Goal: Task Accomplishment & Management: Use online tool/utility

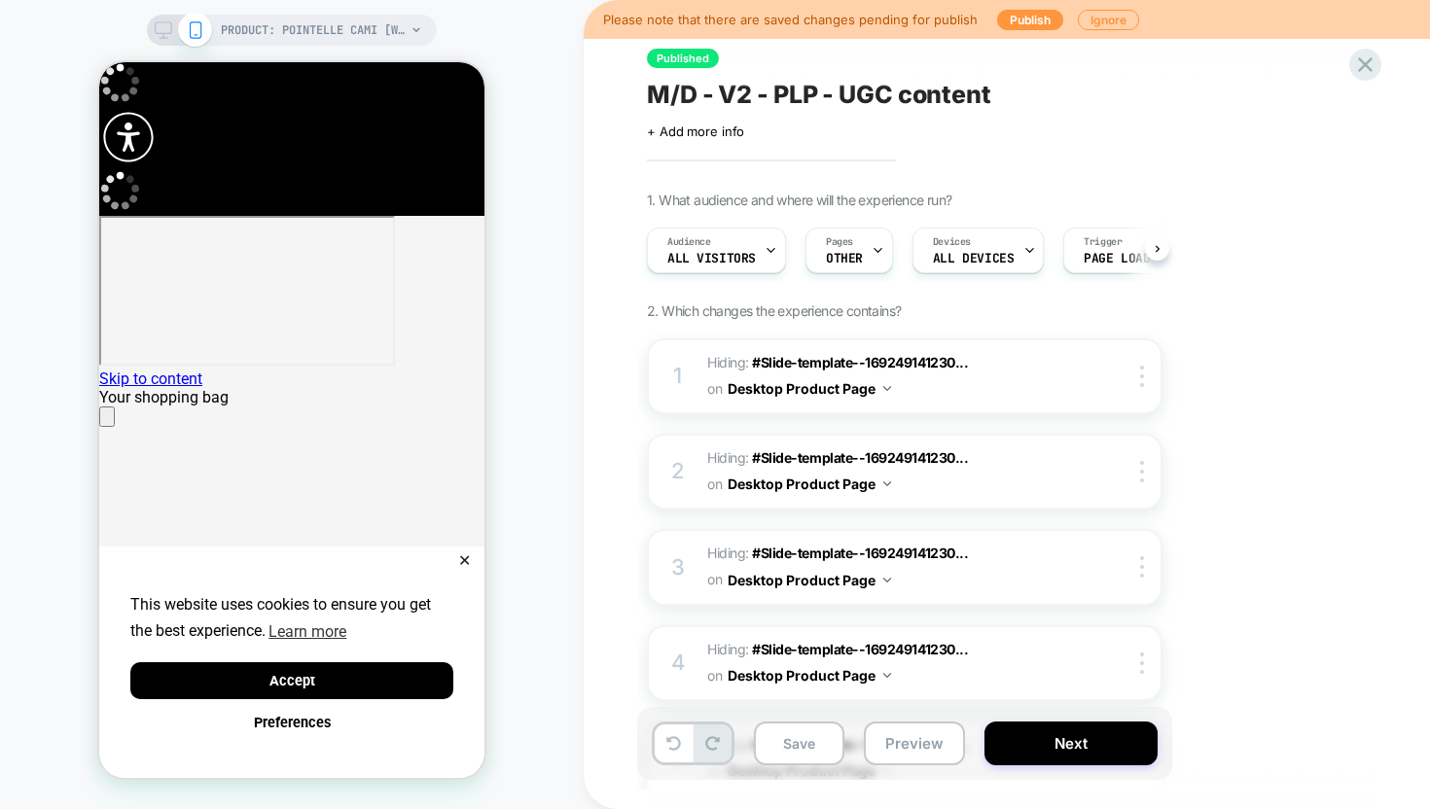
scroll to position [0, 1]
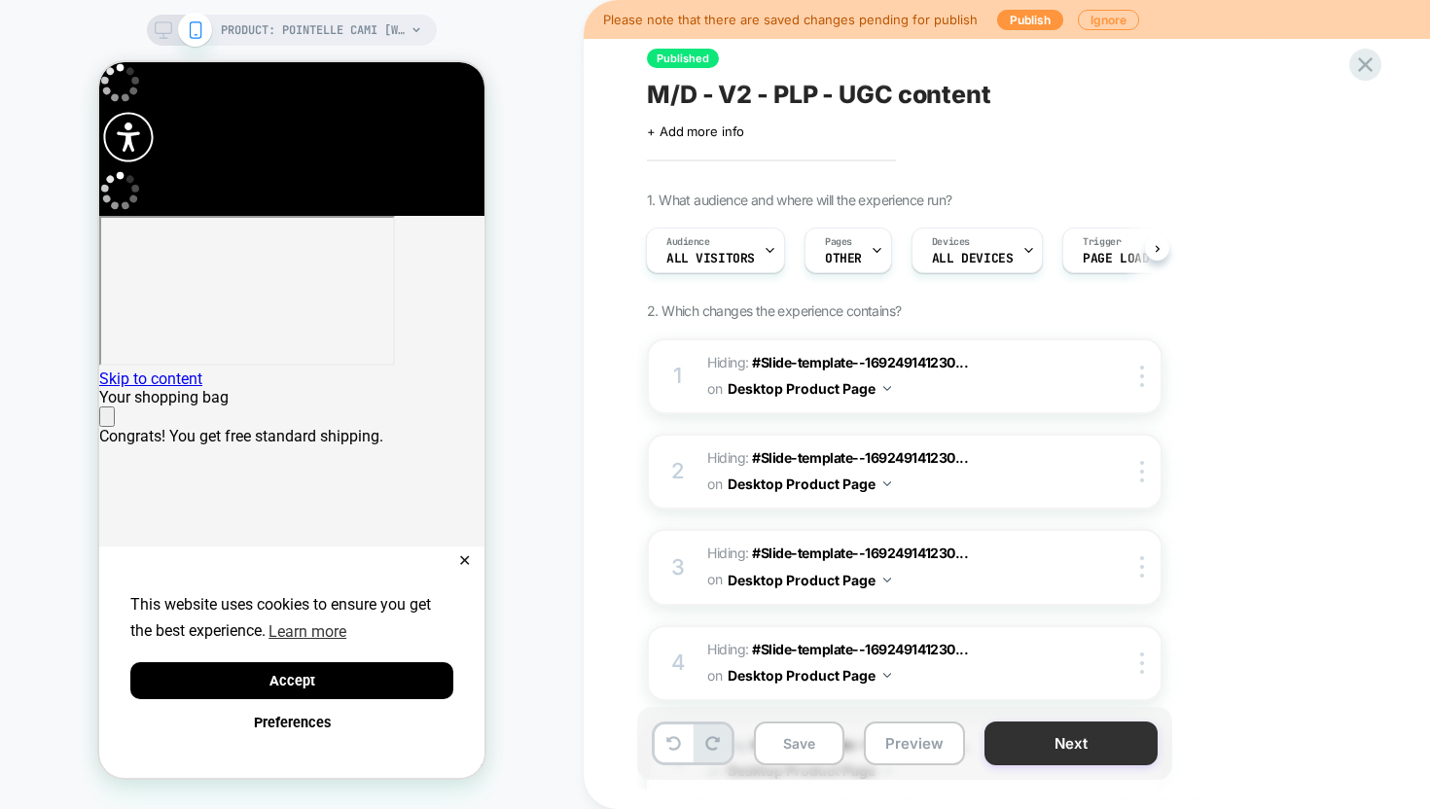
click at [1038, 749] on button "Next" at bounding box center [1070, 744] width 173 height 44
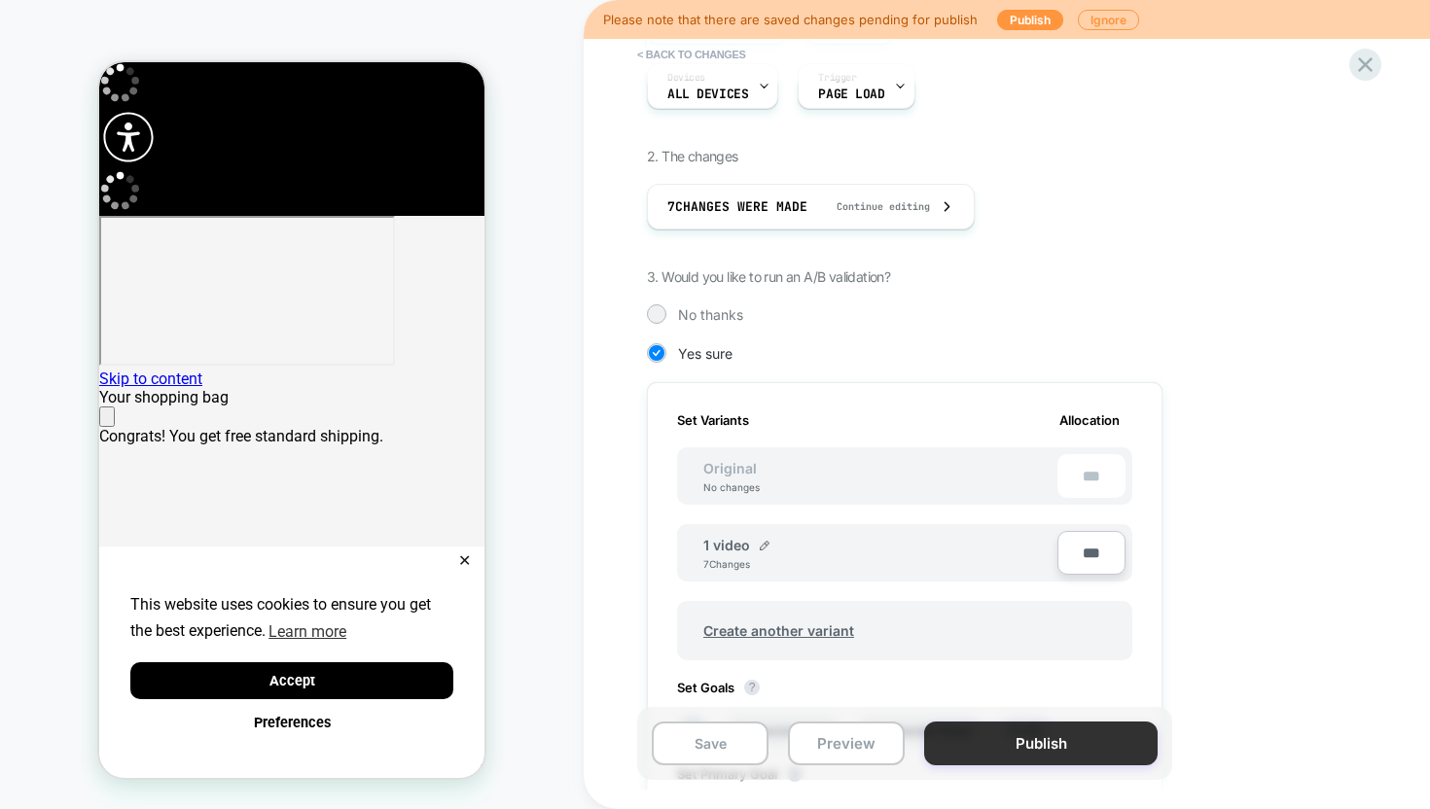
scroll to position [0, 0]
click at [1003, 758] on button "Publish" at bounding box center [1040, 744] width 233 height 44
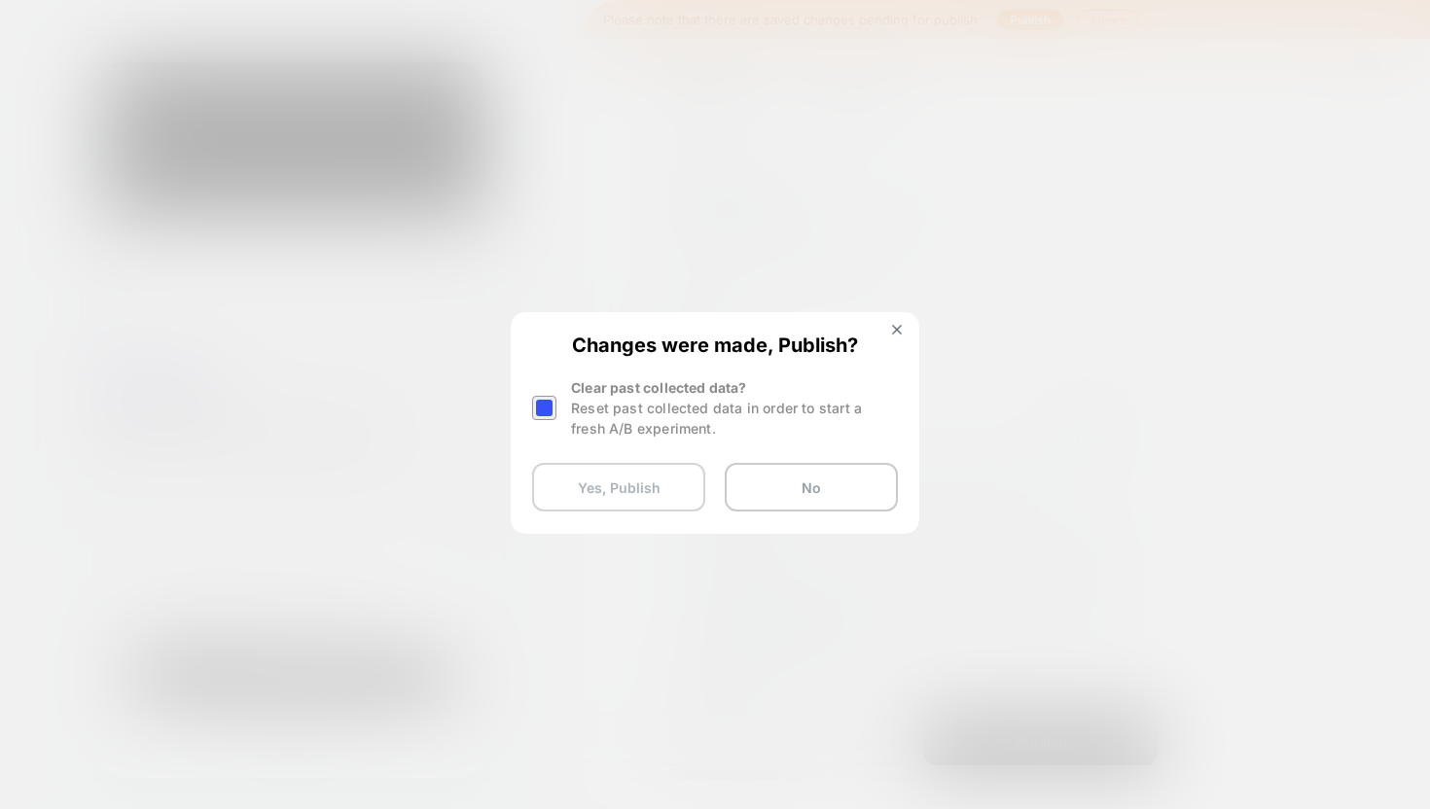
click at [613, 487] on button "Yes, Publish" at bounding box center [618, 487] width 173 height 49
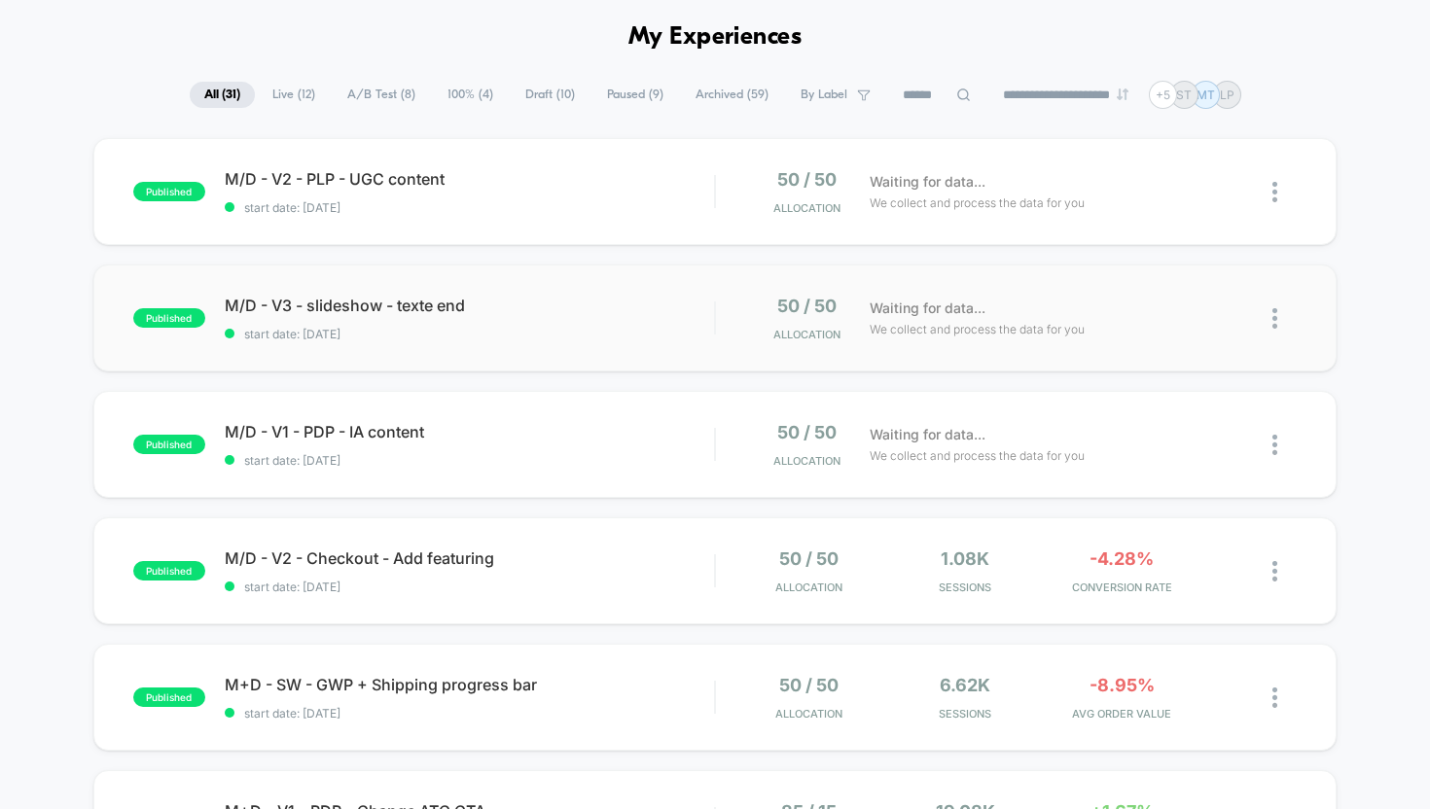
scroll to position [80, 0]
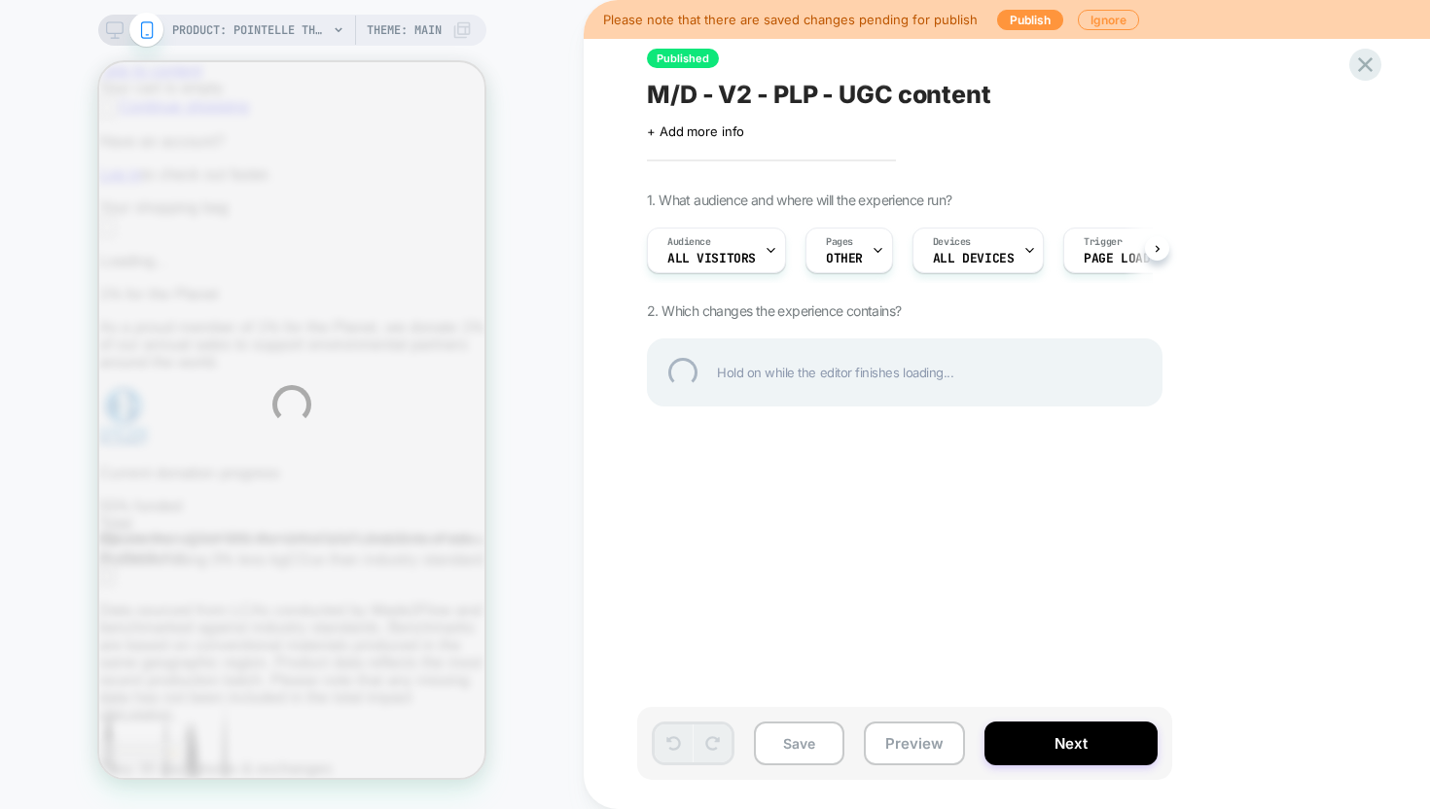
click at [1029, 757] on div "PRODUCT: Pointelle Thong [womens soft blue] PRODUCT: Pointelle Thong [womens so…" at bounding box center [715, 404] width 1430 height 809
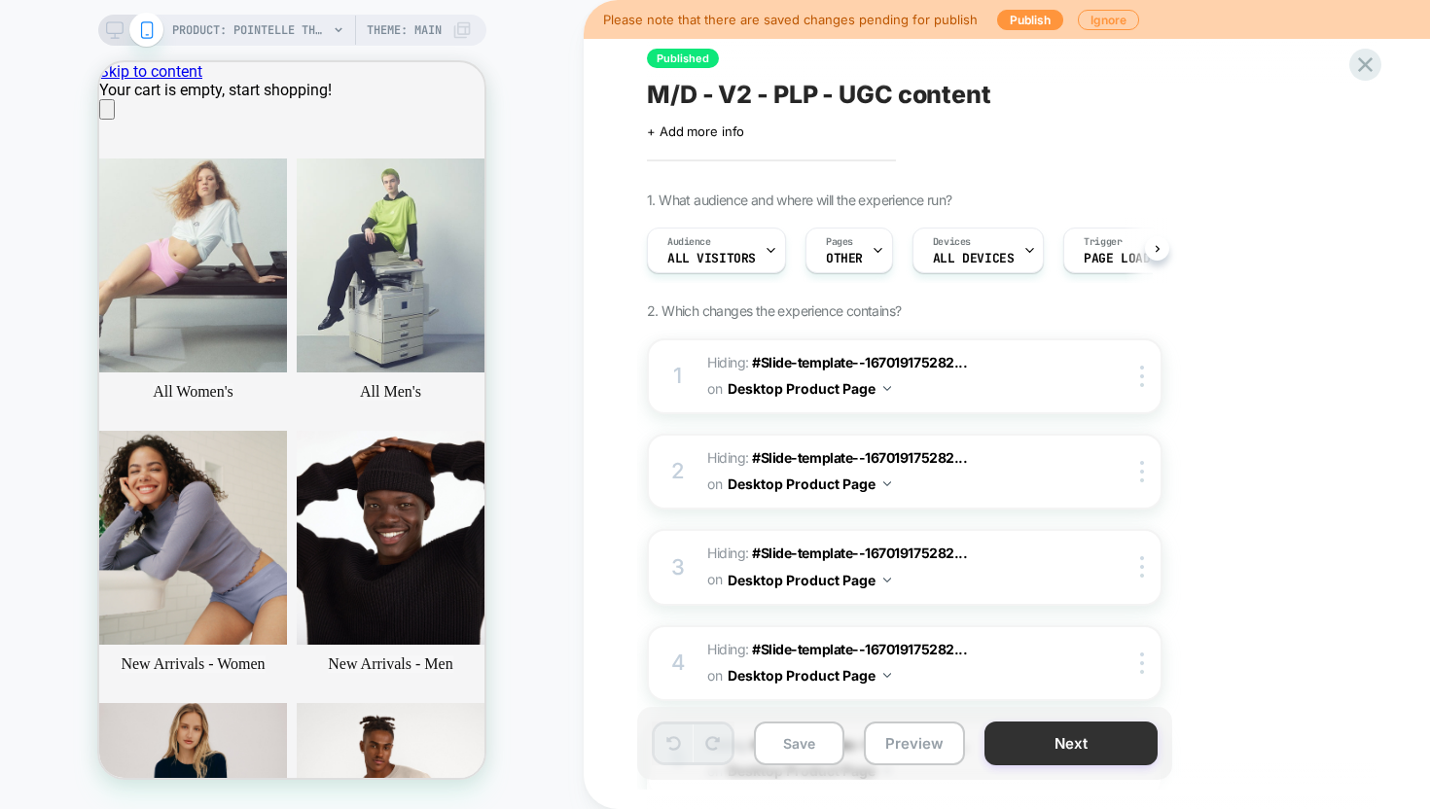
scroll to position [0, 1]
click at [1044, 752] on button "Next" at bounding box center [1070, 744] width 173 height 44
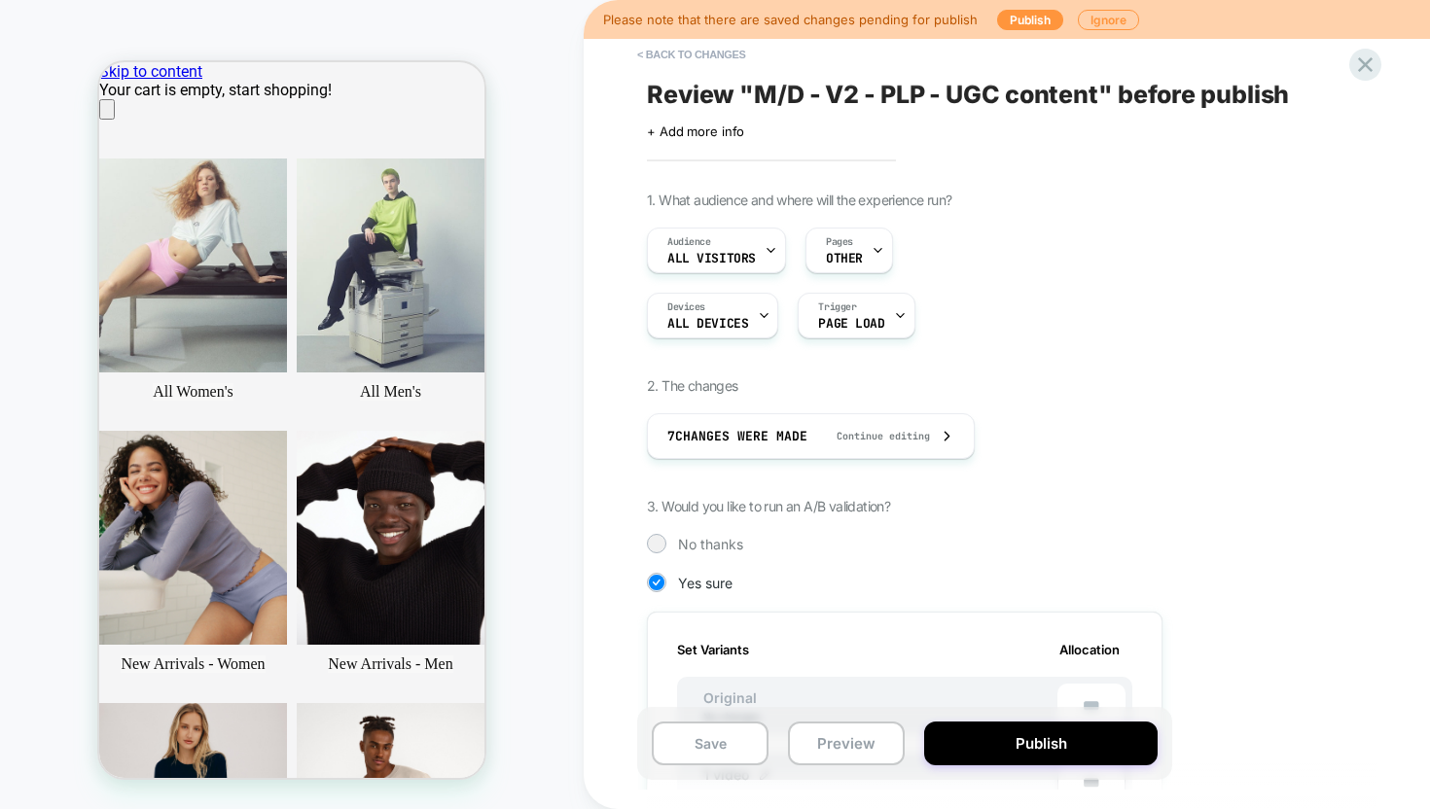
click at [1044, 752] on button "Publish" at bounding box center [1040, 744] width 233 height 44
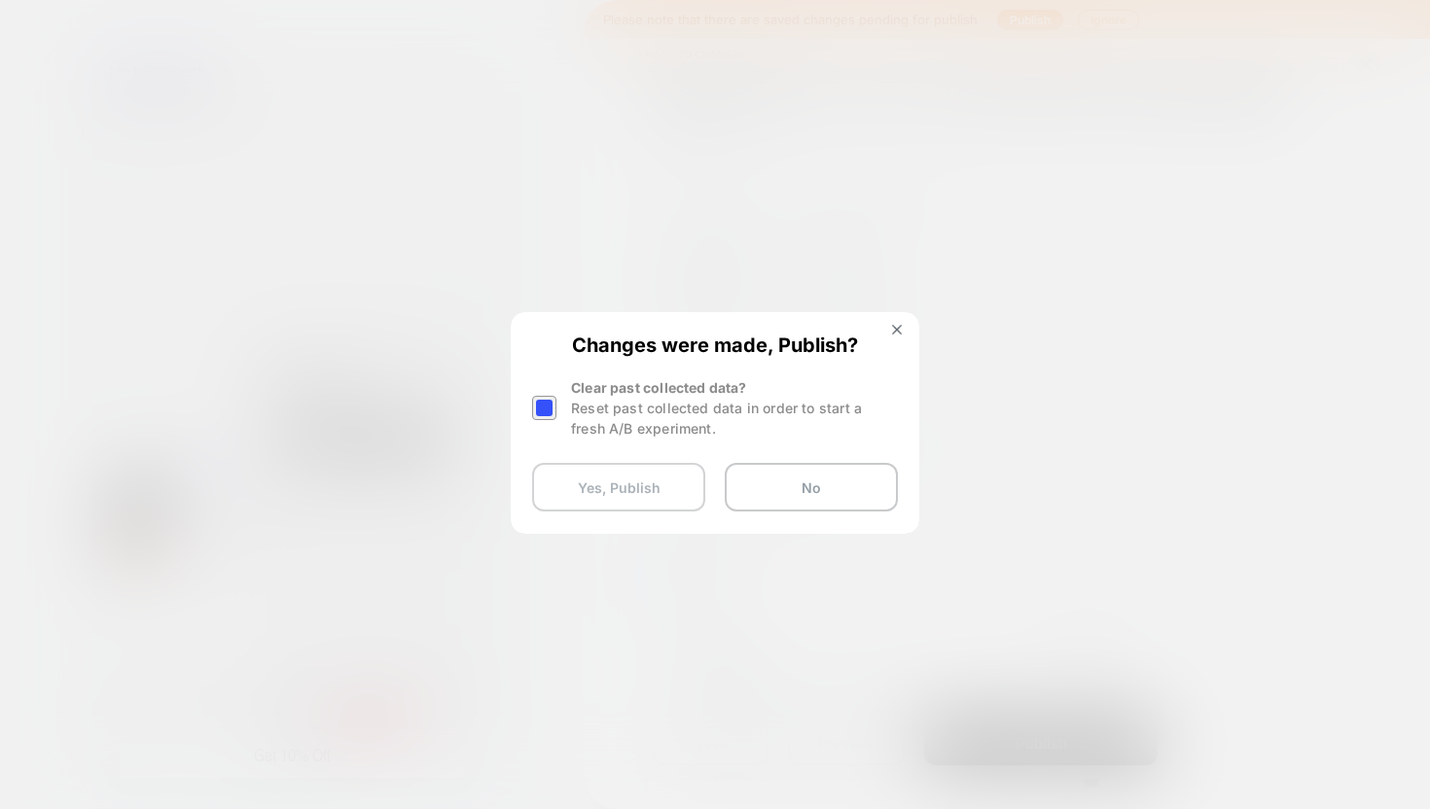
click at [625, 482] on button "Yes, Publish" at bounding box center [618, 487] width 173 height 49
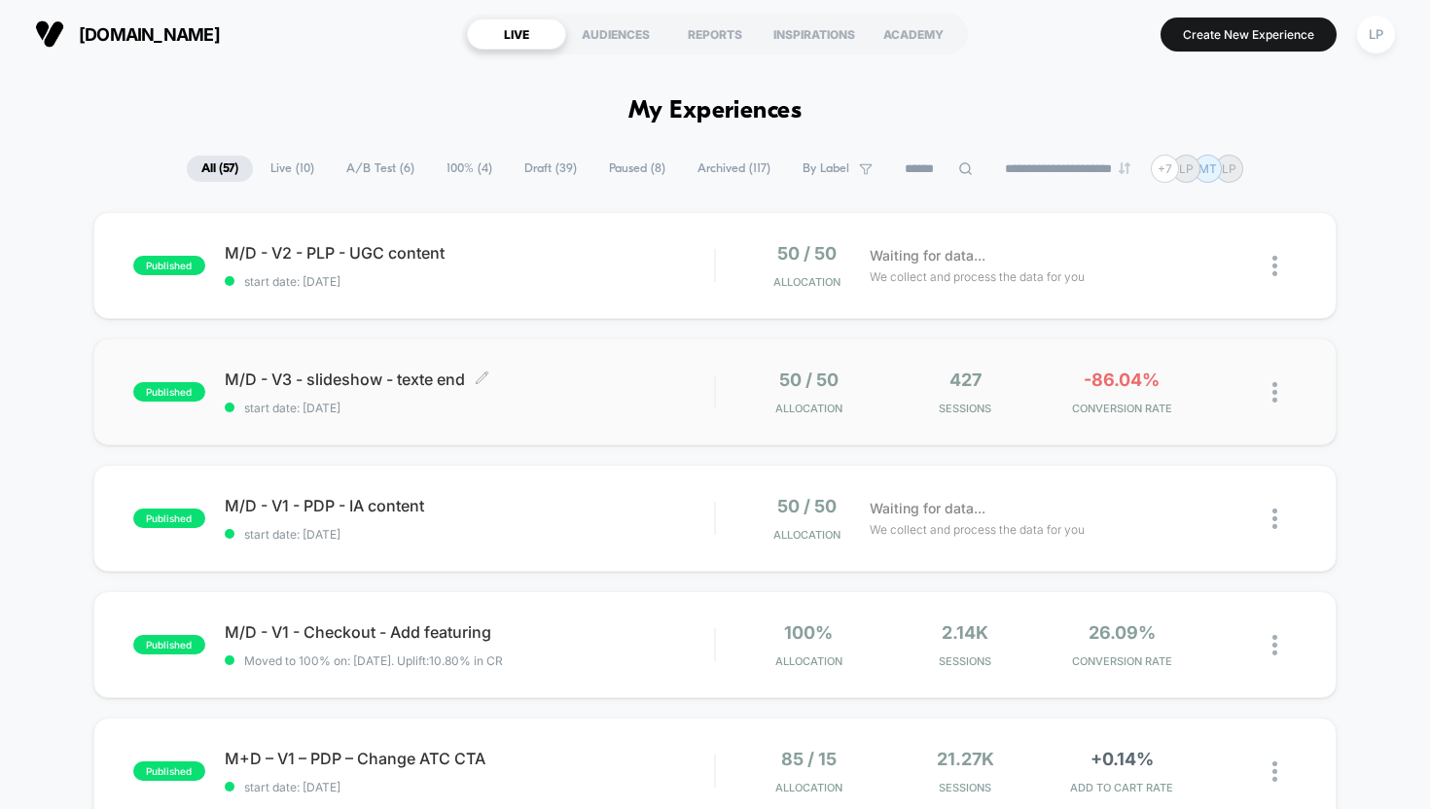
click at [652, 413] on span "start date: [DATE]" at bounding box center [470, 408] width 490 height 15
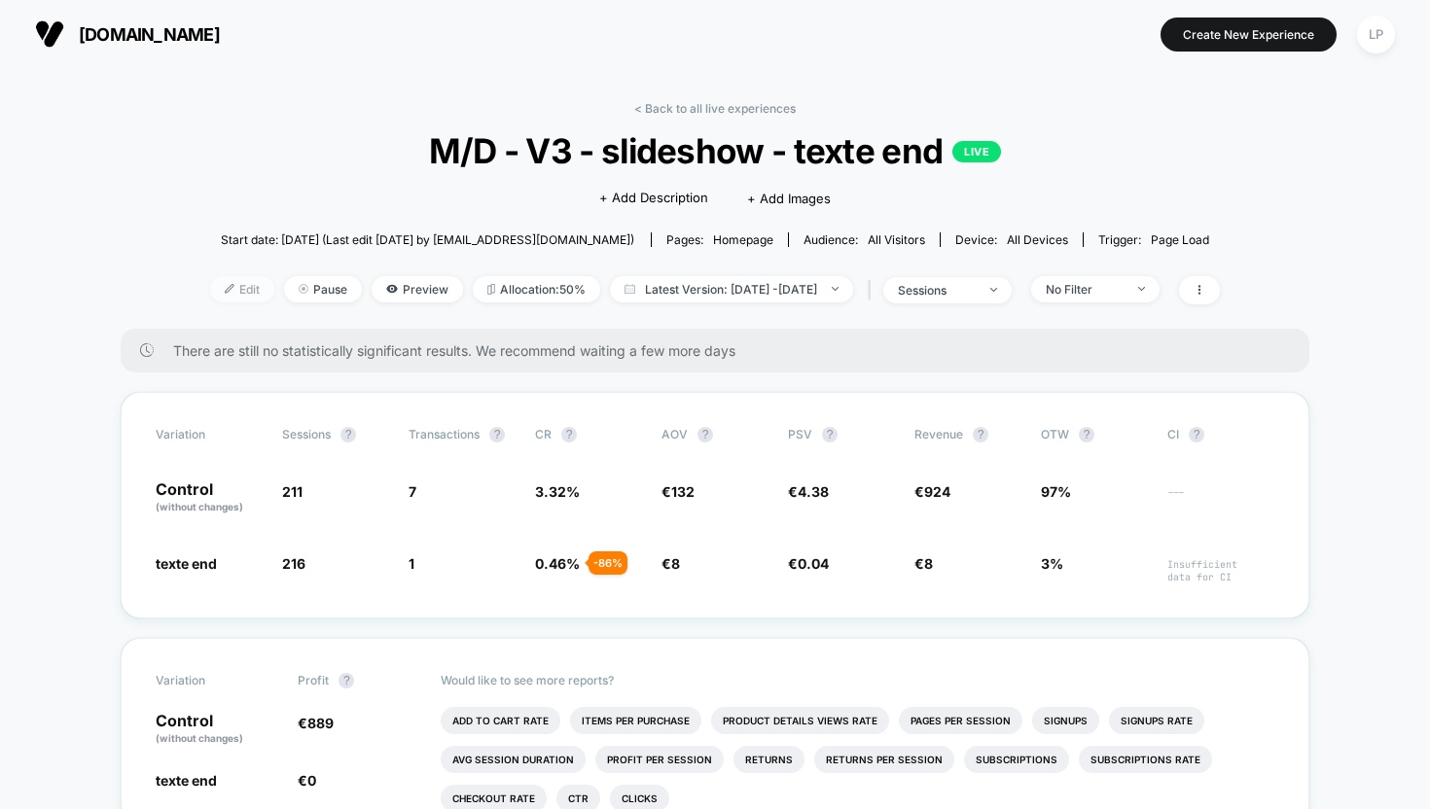
click at [210, 293] on span "Edit" at bounding box center [242, 289] width 64 height 26
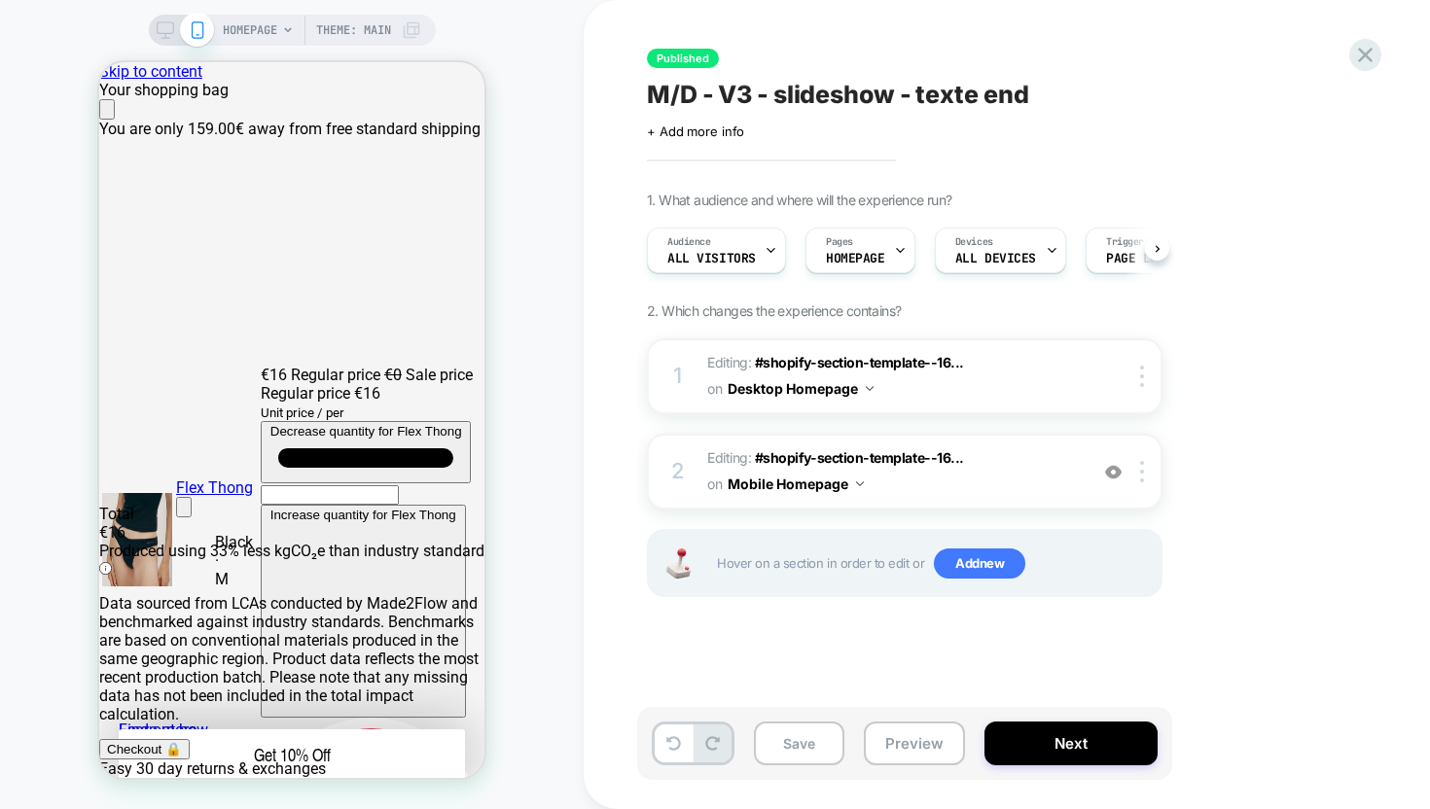
scroll to position [0, 1]
click at [107, 114] on icon "Close" at bounding box center [107, 114] width 0 height 0
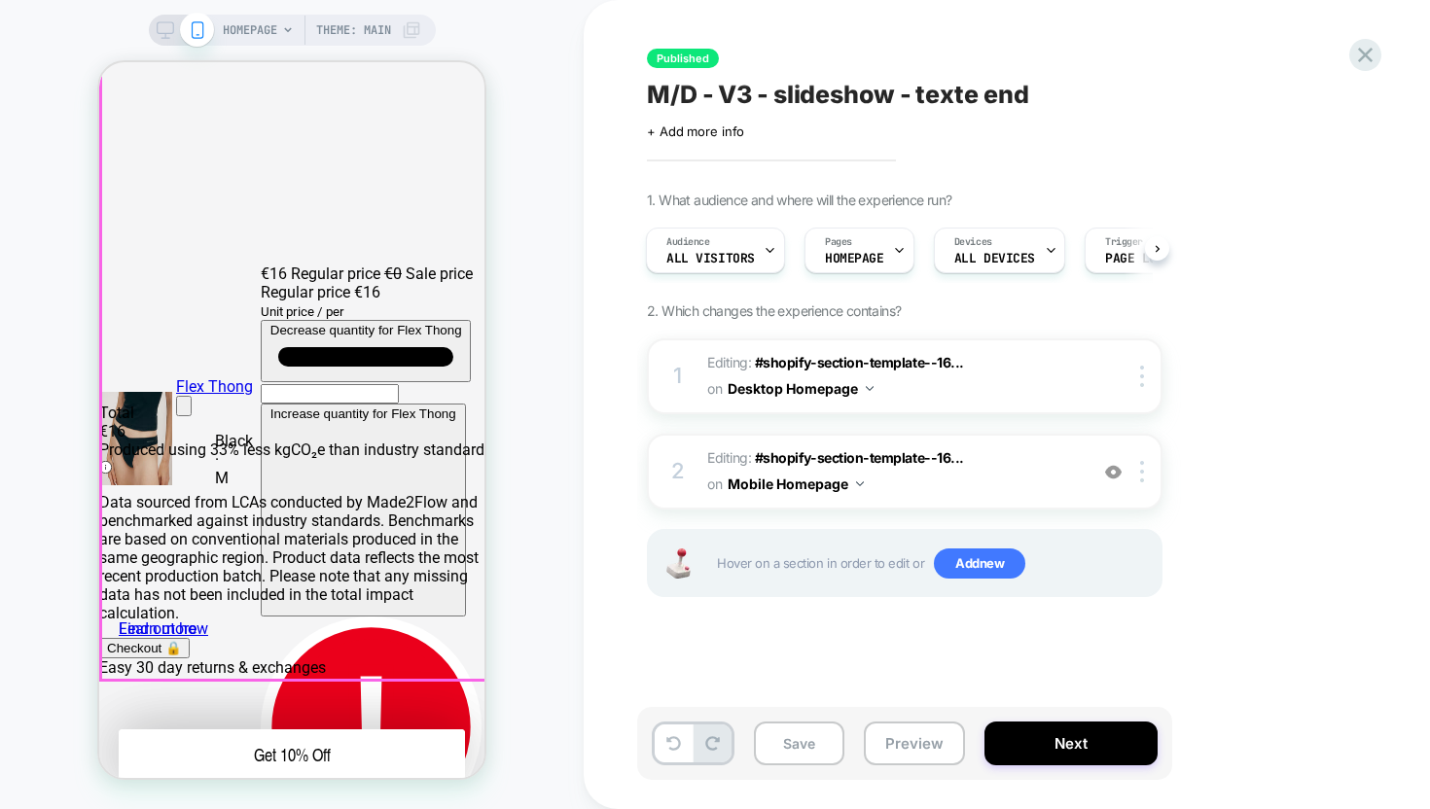
scroll to position [68, 0]
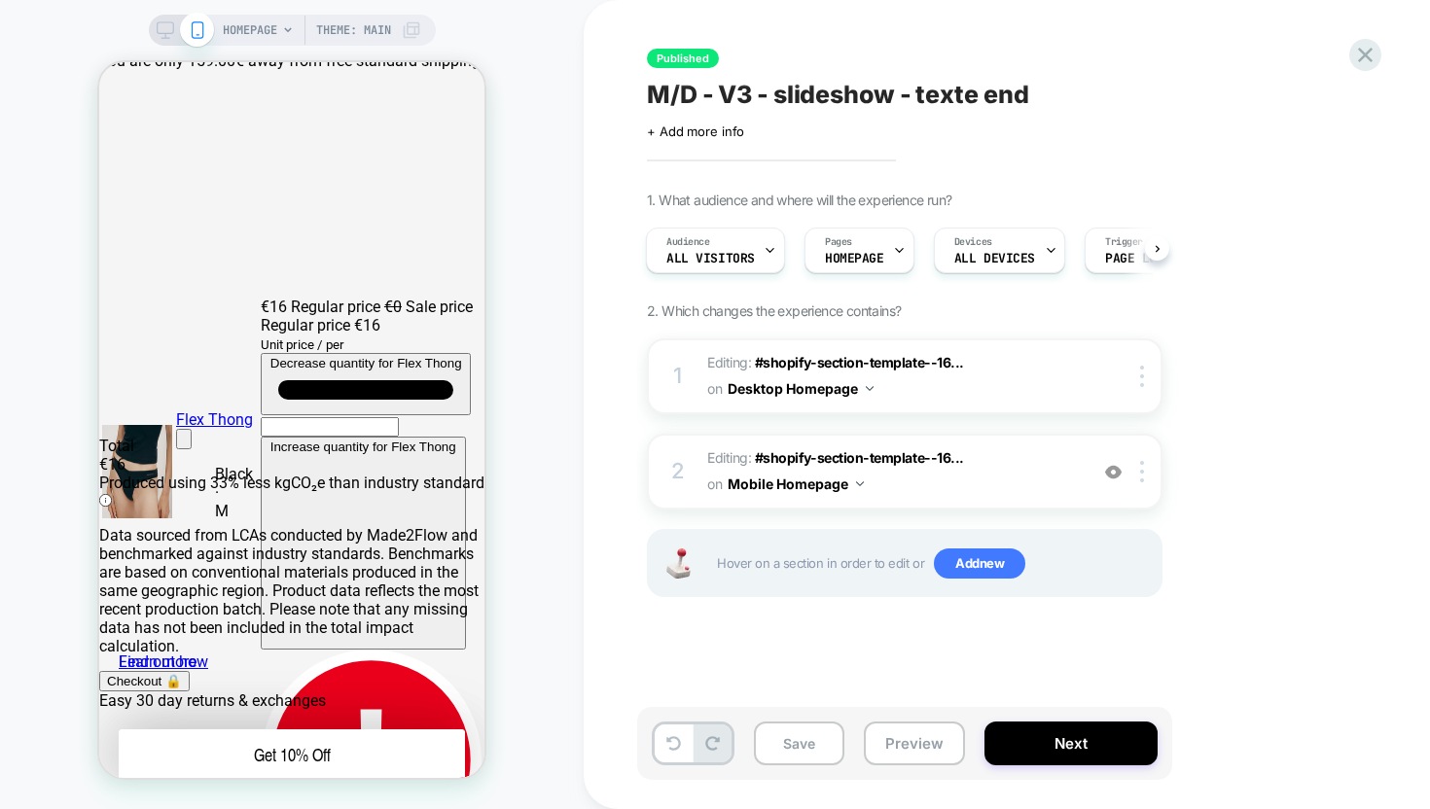
click at [162, 25] on icon at bounding box center [166, 30] width 18 height 18
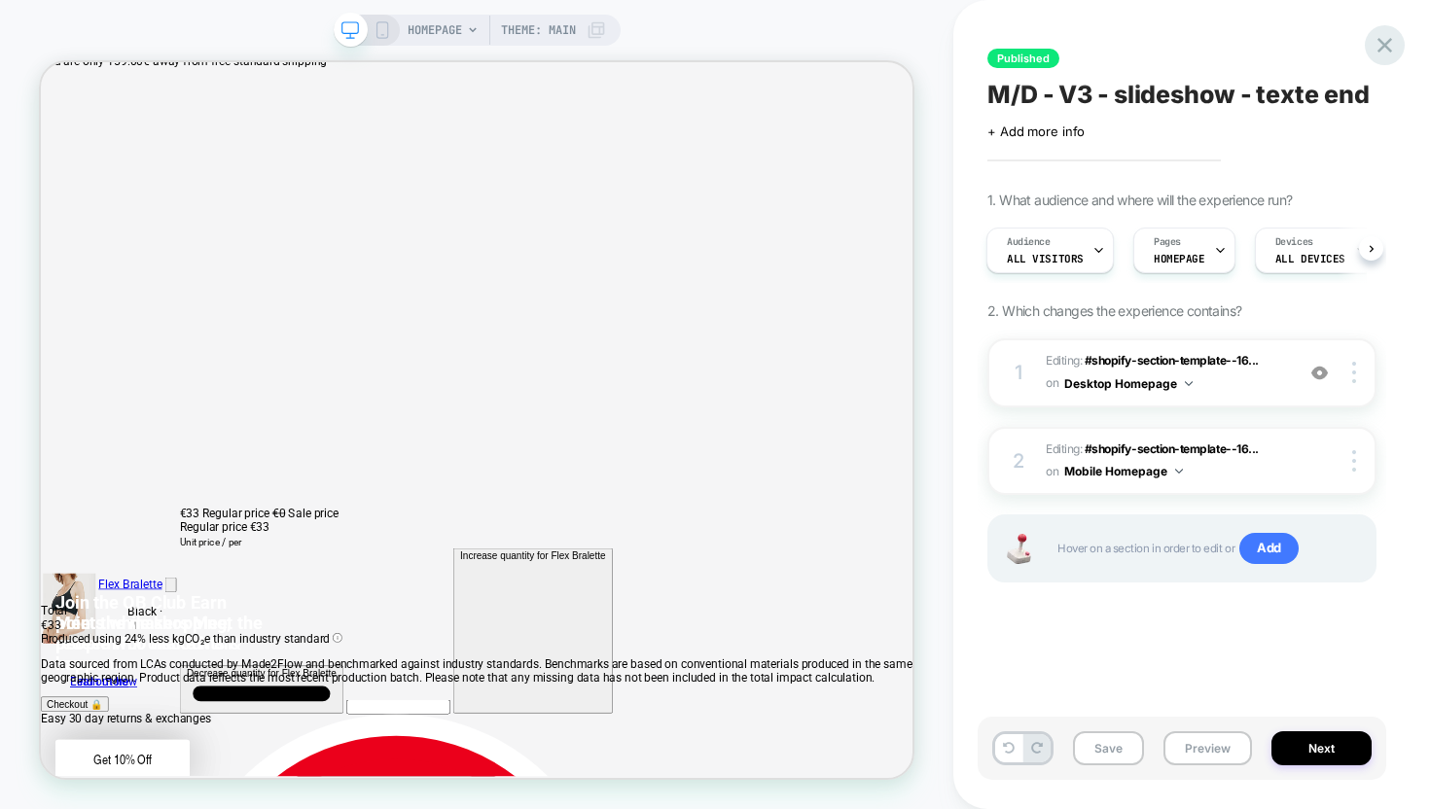
scroll to position [0, 1162]
click at [1392, 38] on icon at bounding box center [1384, 45] width 26 height 26
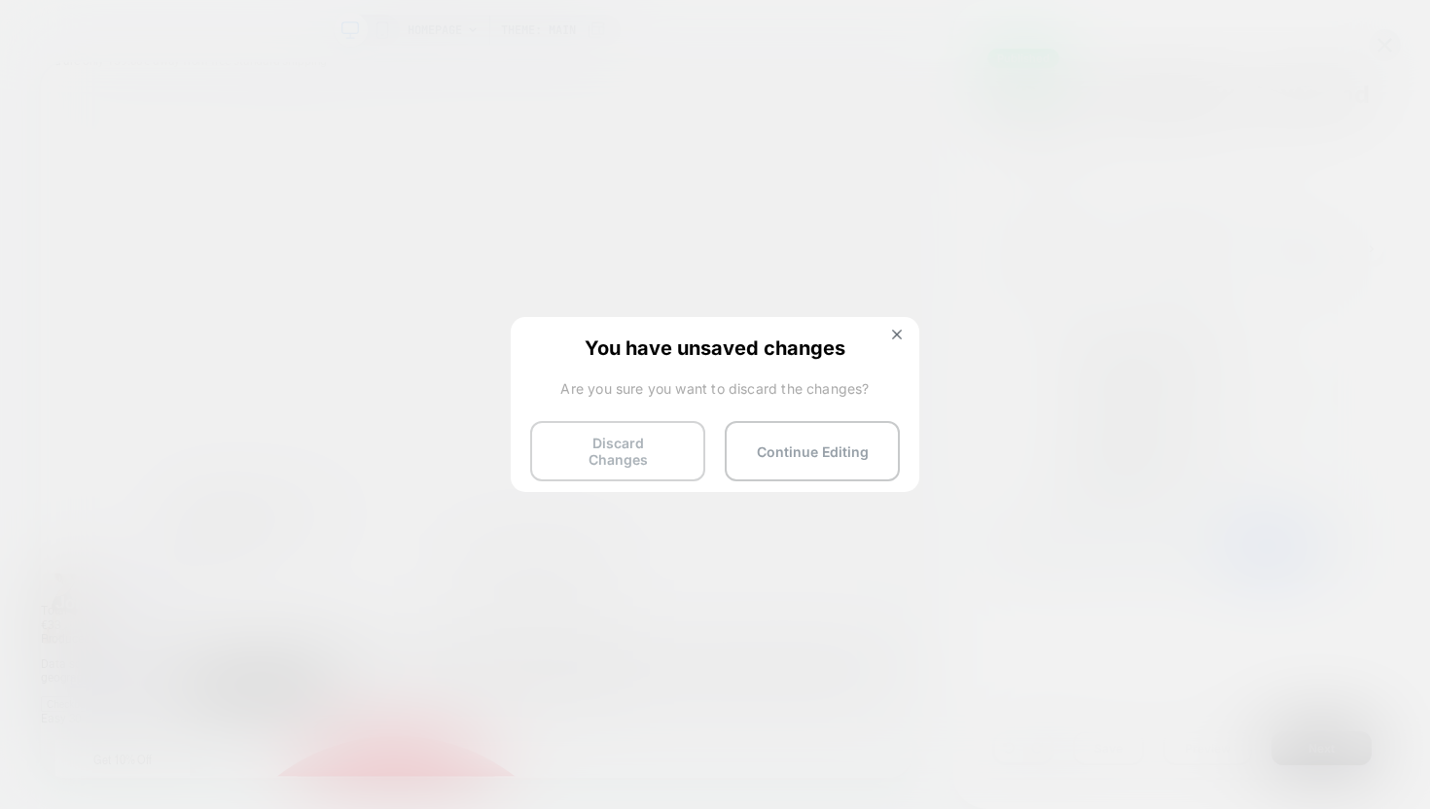
click at [636, 449] on button "Discard Changes" at bounding box center [617, 451] width 175 height 60
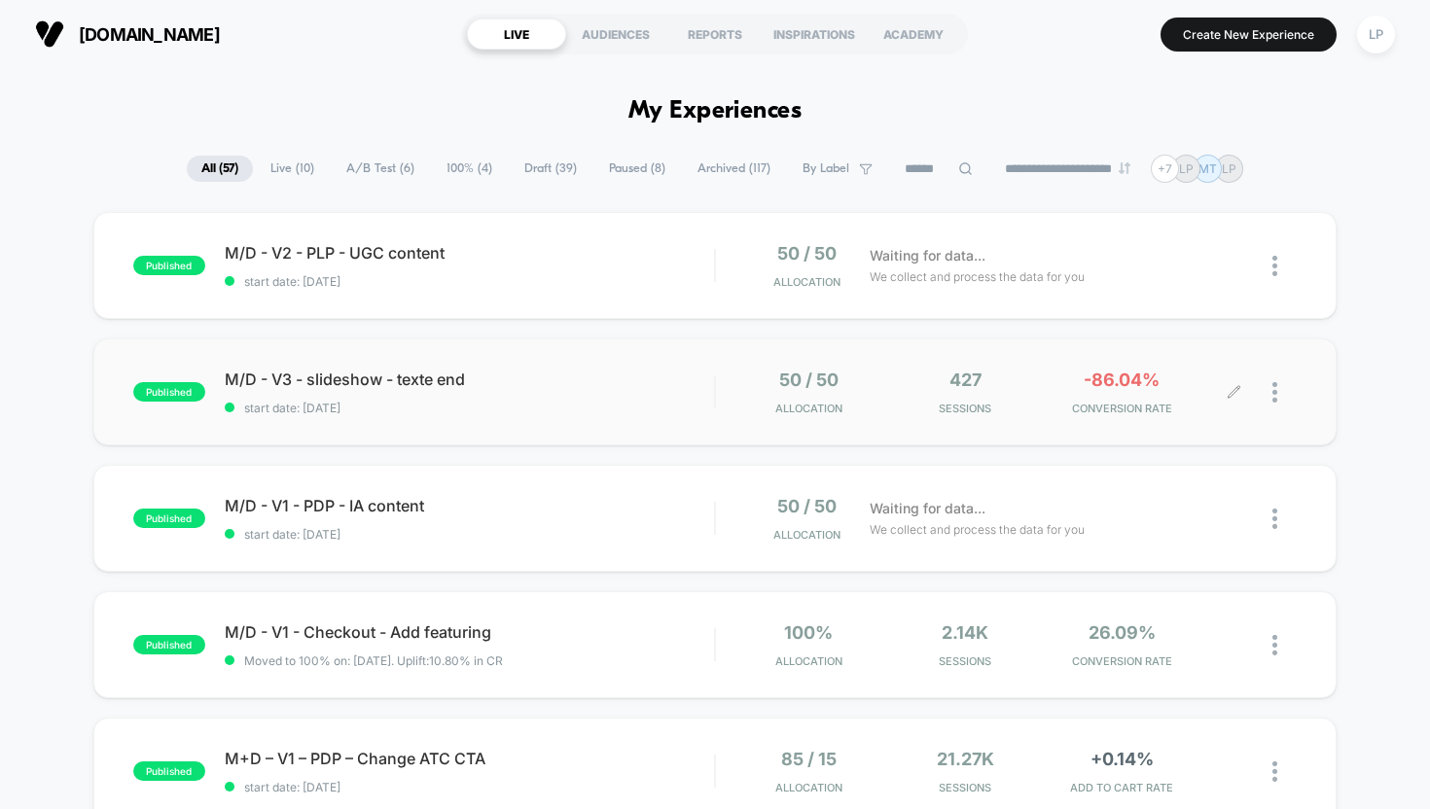
click at [1279, 387] on div at bounding box center [1284, 393] width 24 height 46
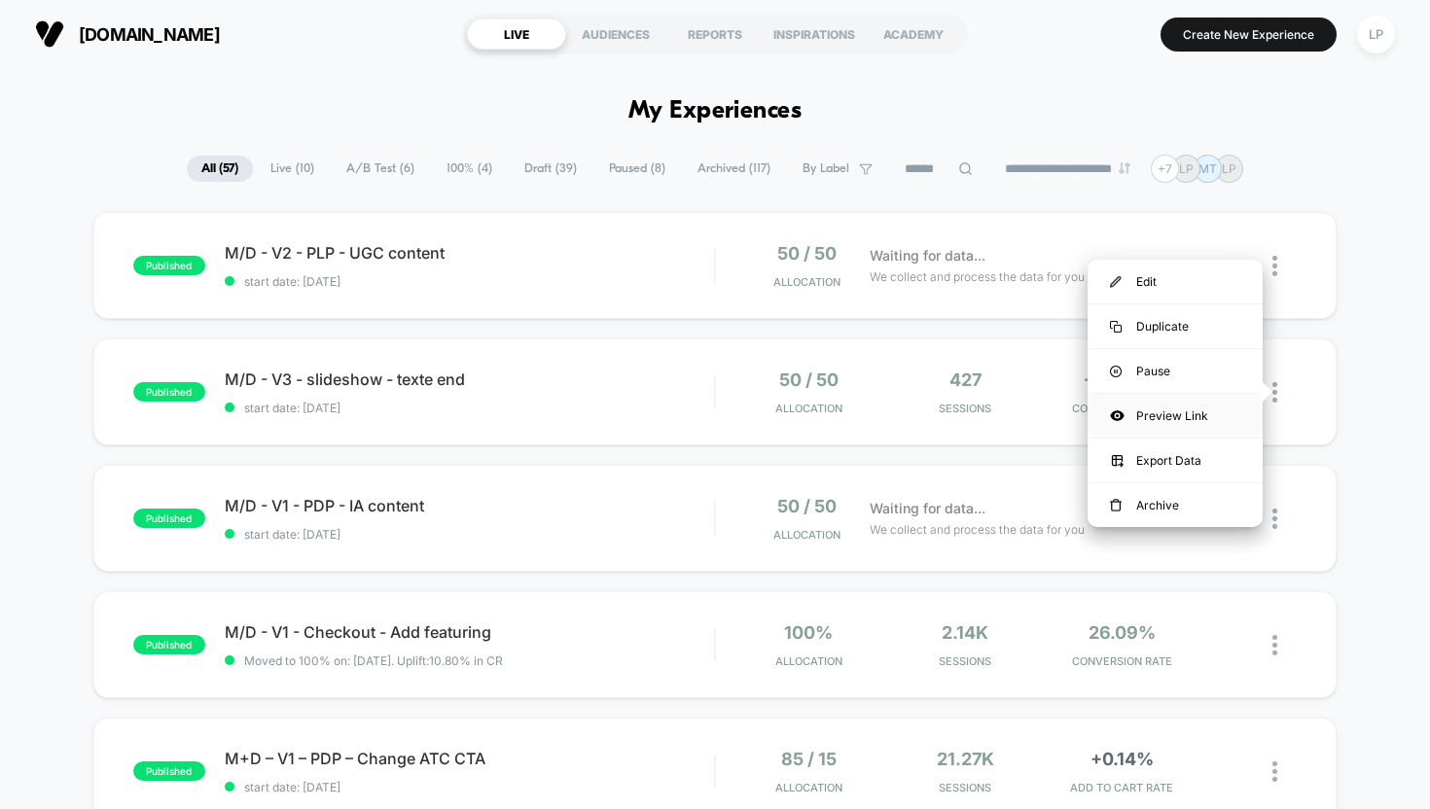
click at [1185, 419] on div "Preview Link" at bounding box center [1174, 416] width 175 height 44
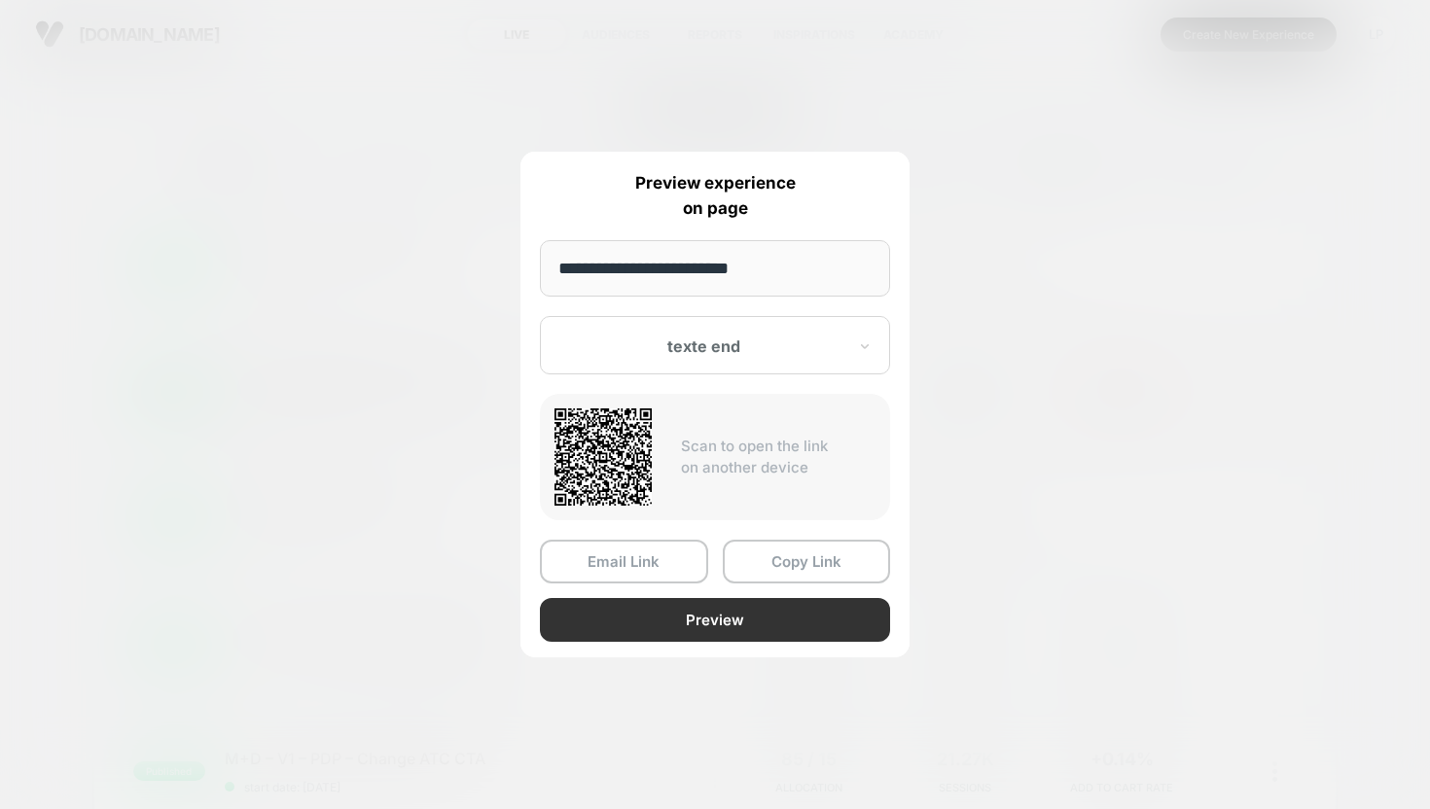
click at [748, 616] on button "Preview" at bounding box center [715, 620] width 350 height 44
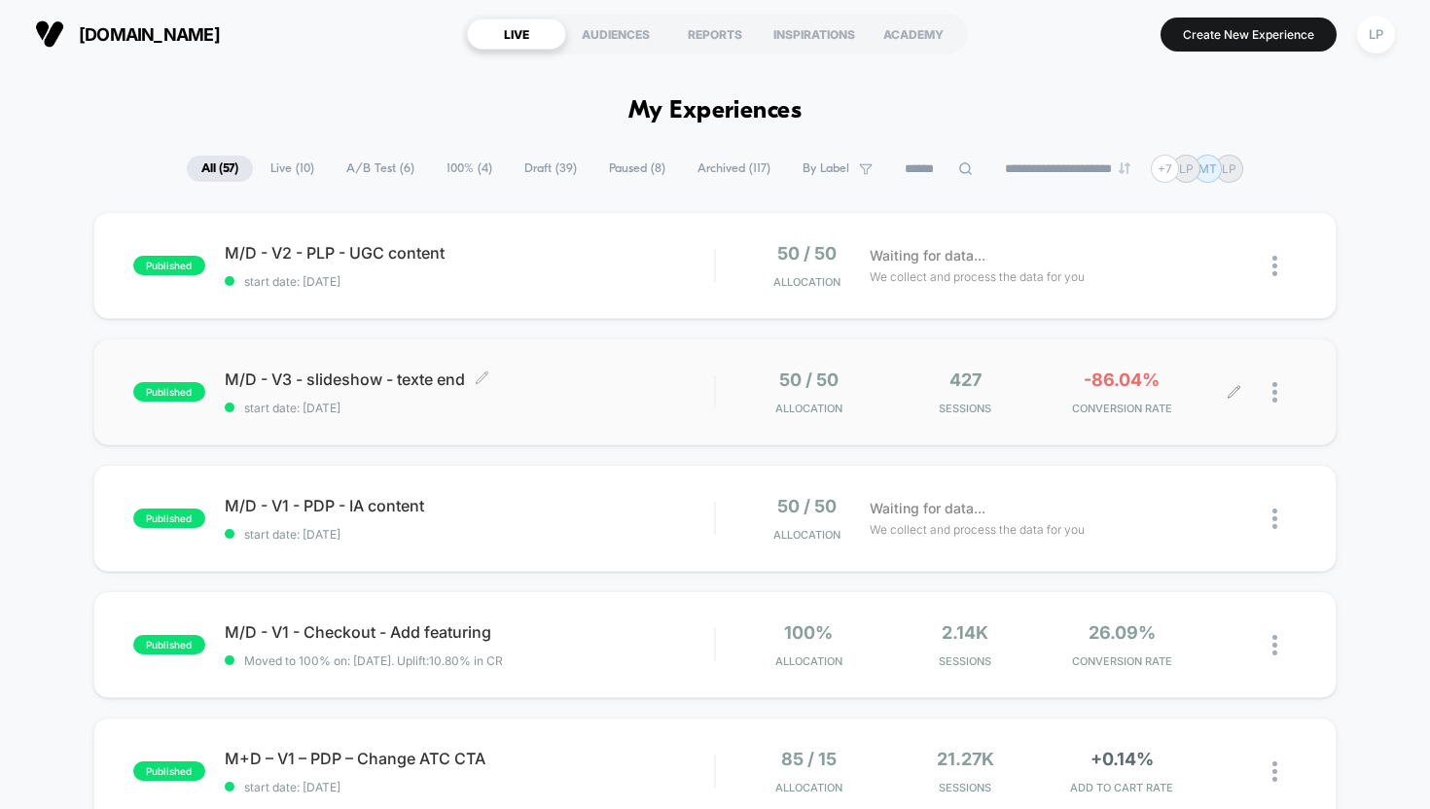
click at [644, 371] on span "M/D - V3 - slideshow - texte end Click to edit experience details" at bounding box center [470, 379] width 490 height 19
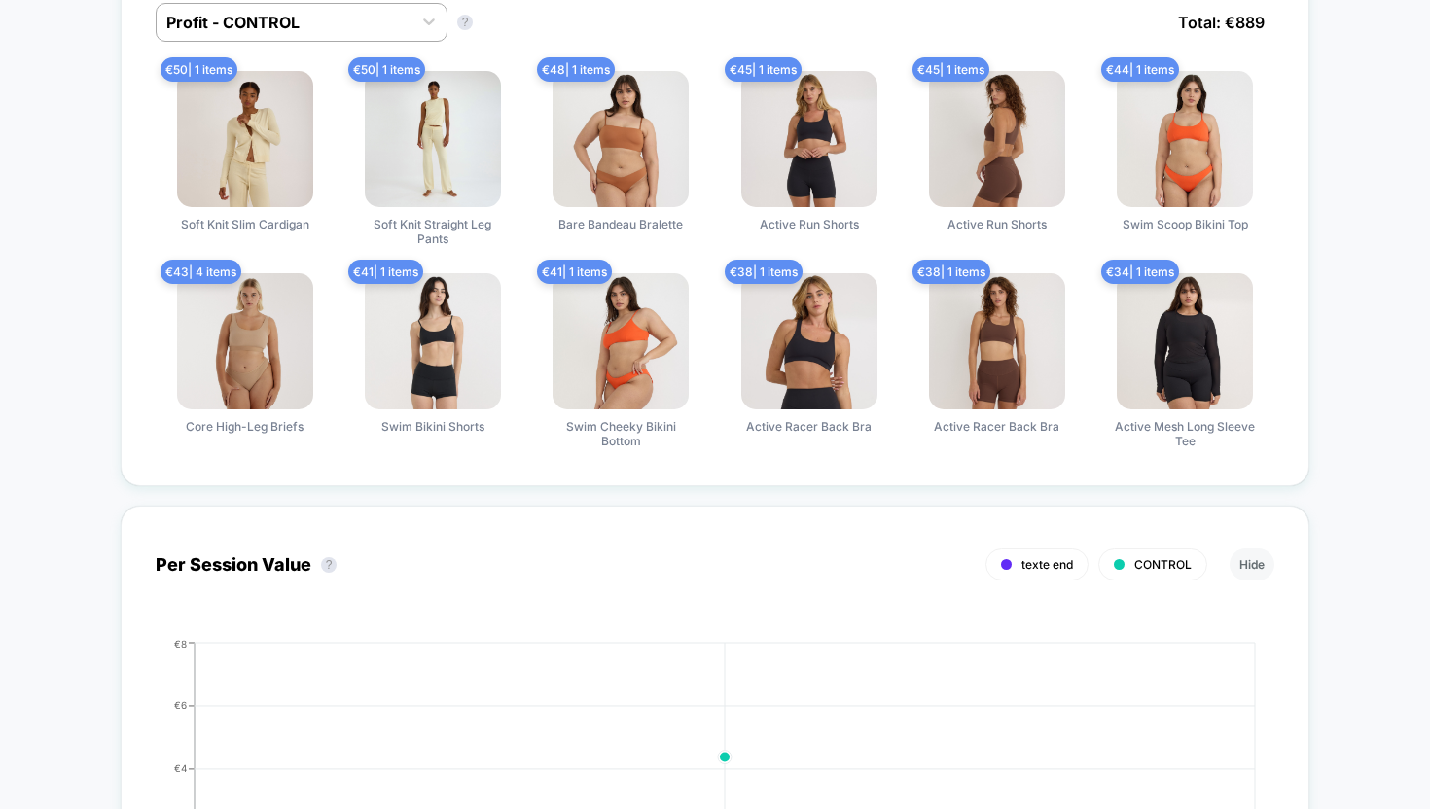
scroll to position [400, 0]
